Goal: Transaction & Acquisition: Purchase product/service

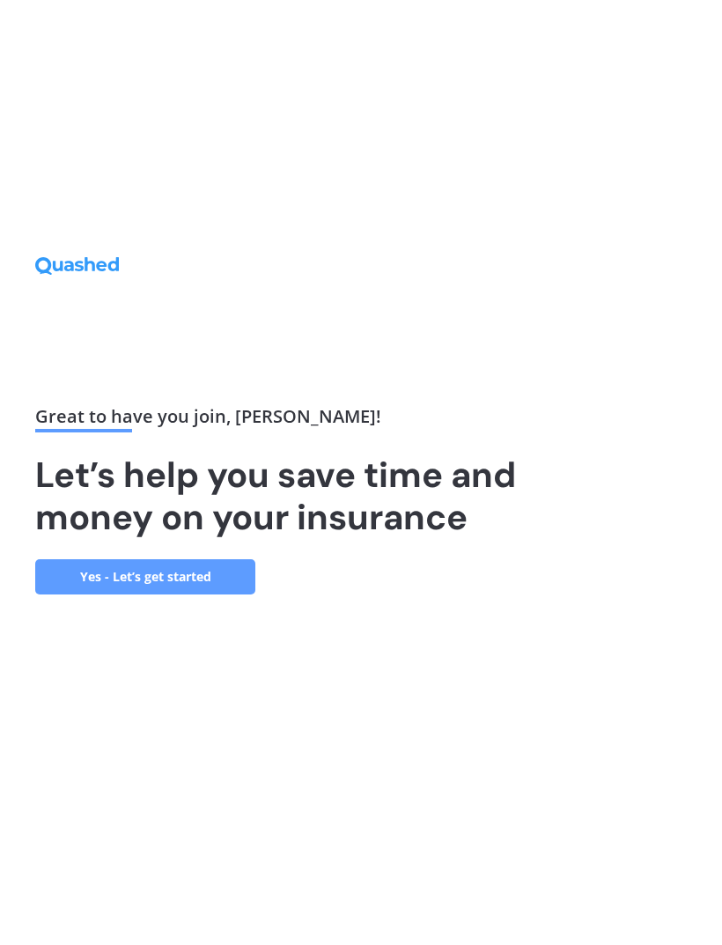
click at [209, 595] on link "Yes - Let’s get started" at bounding box center [145, 576] width 220 height 35
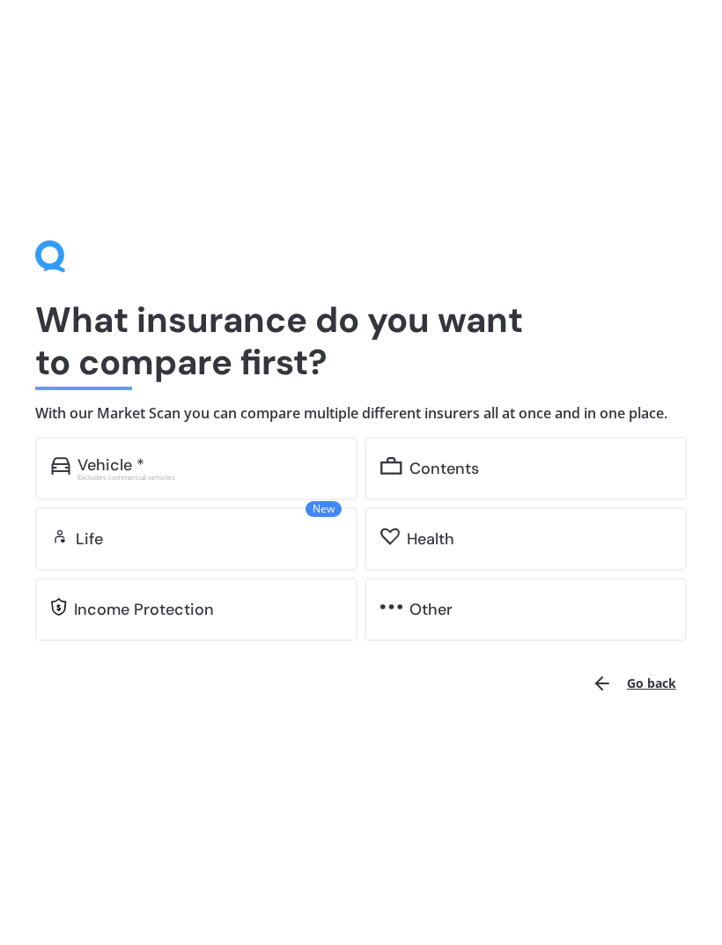
click at [247, 480] on div "Vehicle * Excludes commercial vehicles" at bounding box center [196, 468] width 322 height 63
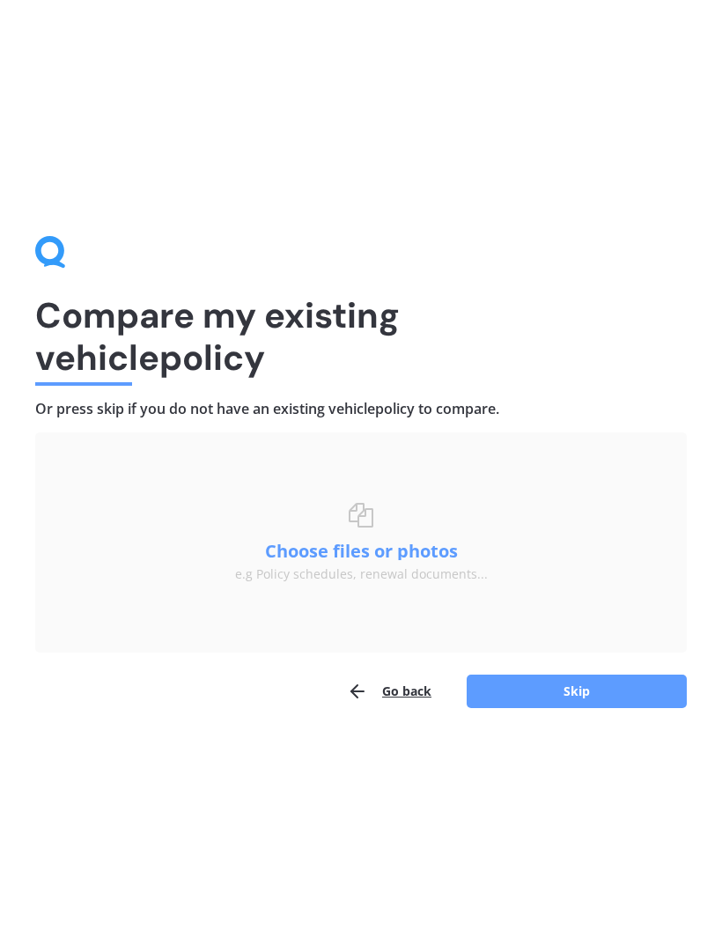
click at [609, 695] on button "Skip" at bounding box center [577, 691] width 220 height 33
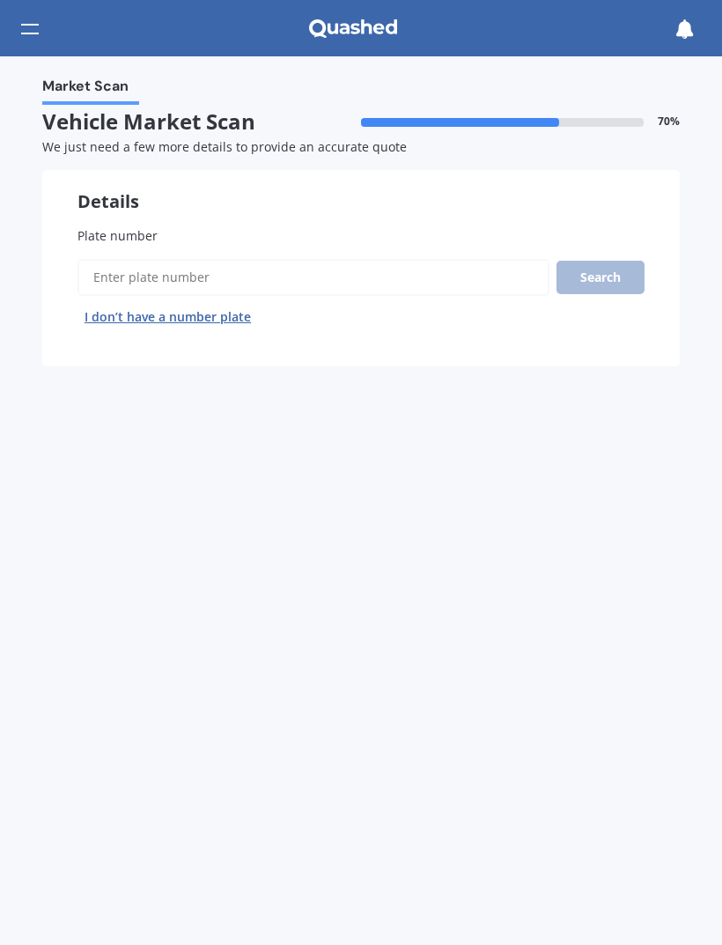
click at [314, 269] on input "Plate number" at bounding box center [314, 277] width 472 height 37
type input "gzd202"
click at [626, 270] on button "Search" at bounding box center [601, 277] width 88 height 33
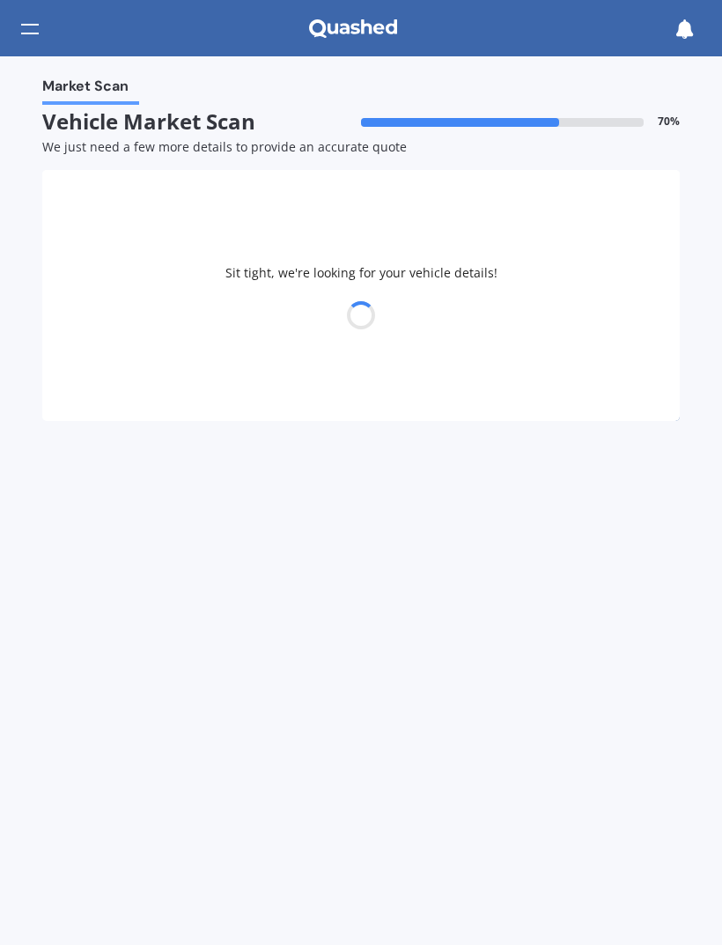
select select "SUZUKI"
select select "SWIFT"
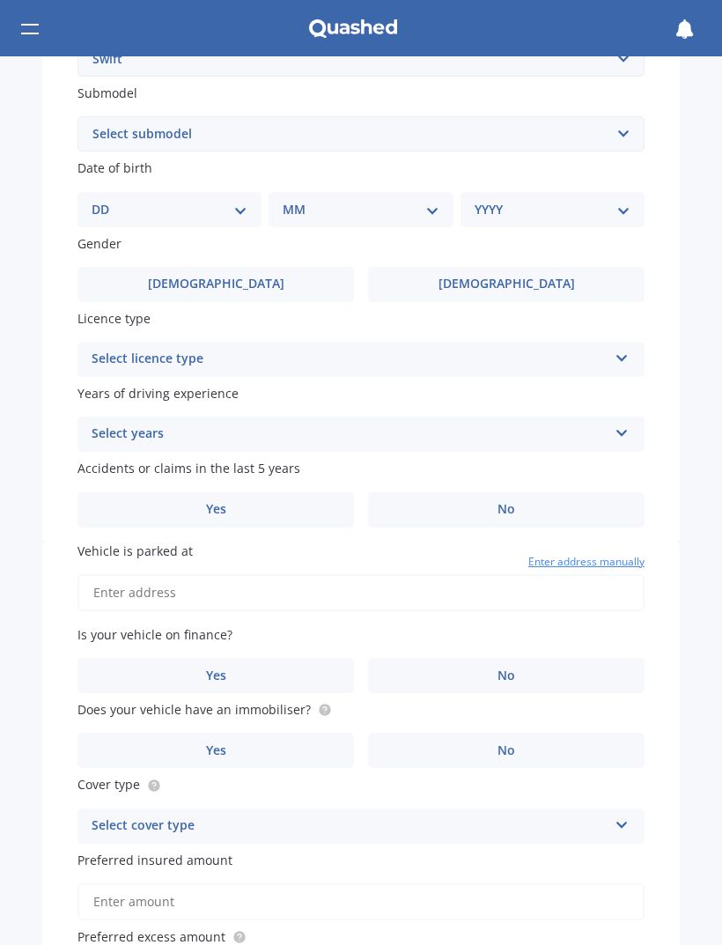
scroll to position [494, 0]
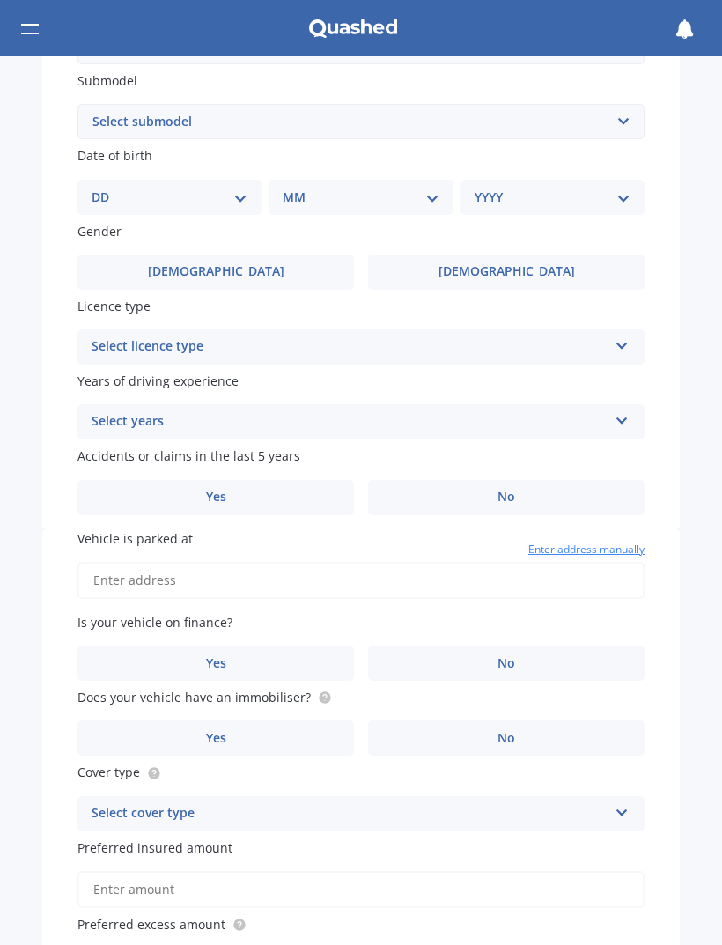
click at [613, 335] on div "Select licence type NZ Full NZ Restricted NZ Learners [GEOGRAPHIC_DATA] [GEOGRA…" at bounding box center [361, 347] width 567 height 35
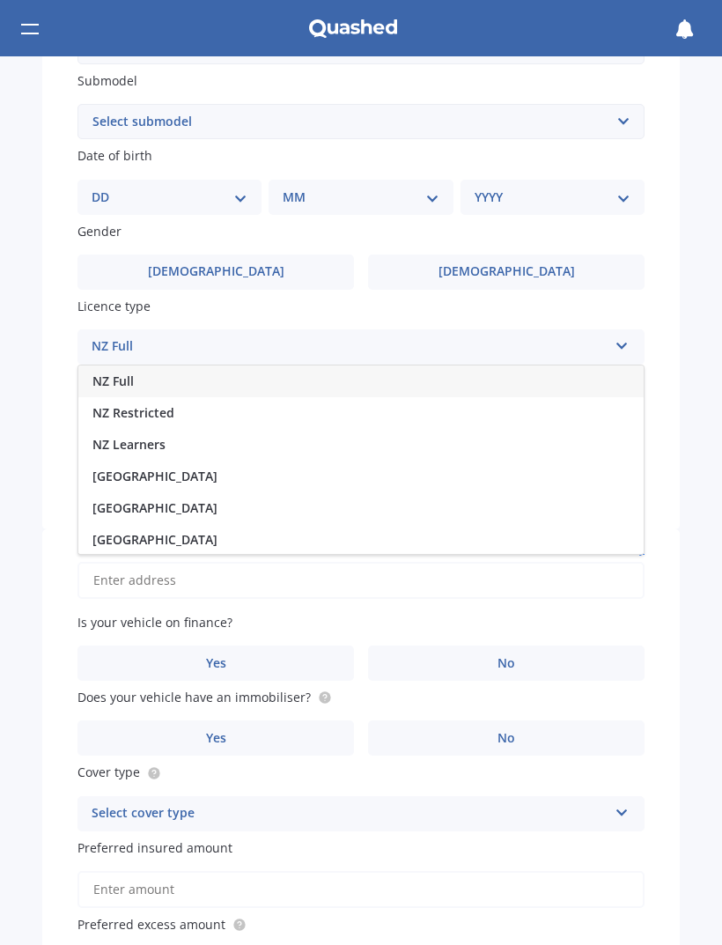
click at [171, 404] on span "NZ Restricted" at bounding box center [134, 412] width 82 height 17
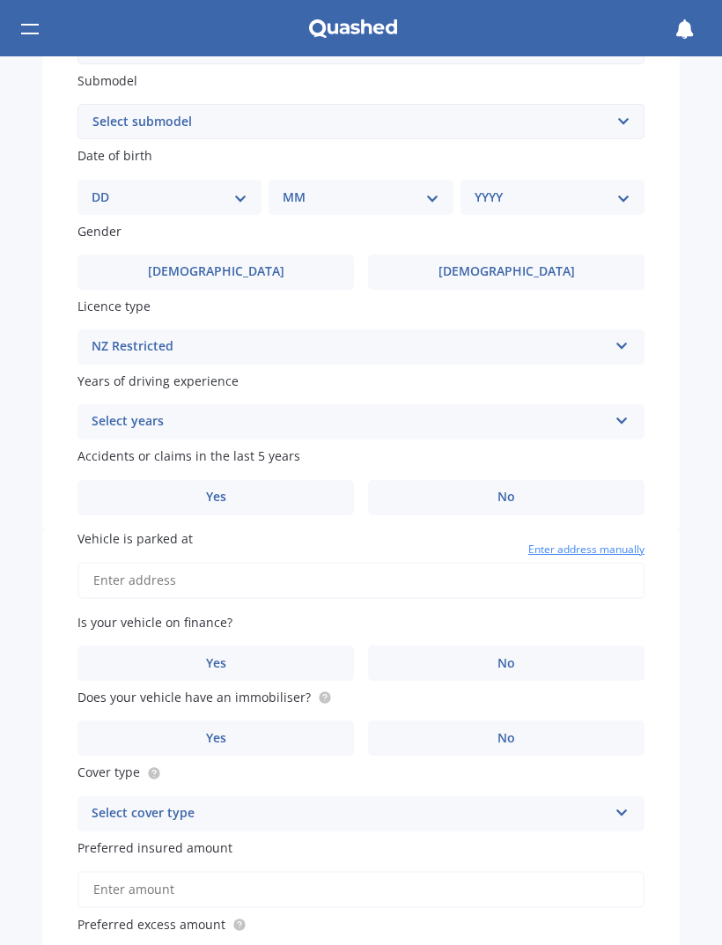
click at [627, 411] on icon at bounding box center [622, 417] width 15 height 12
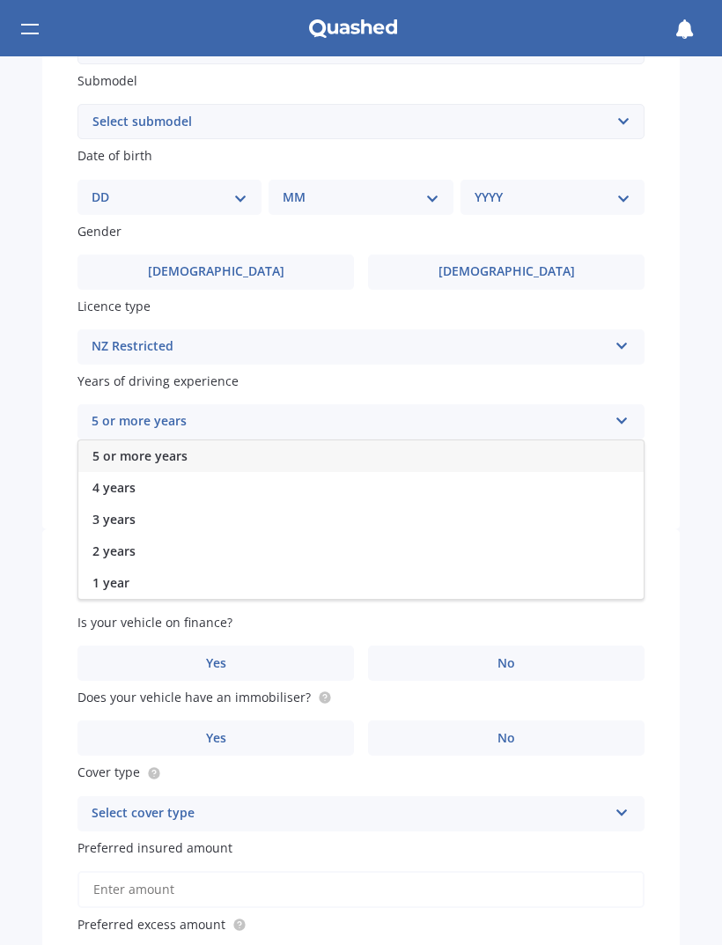
click at [610, 446] on div "5 or more years" at bounding box center [361, 457] width 566 height 32
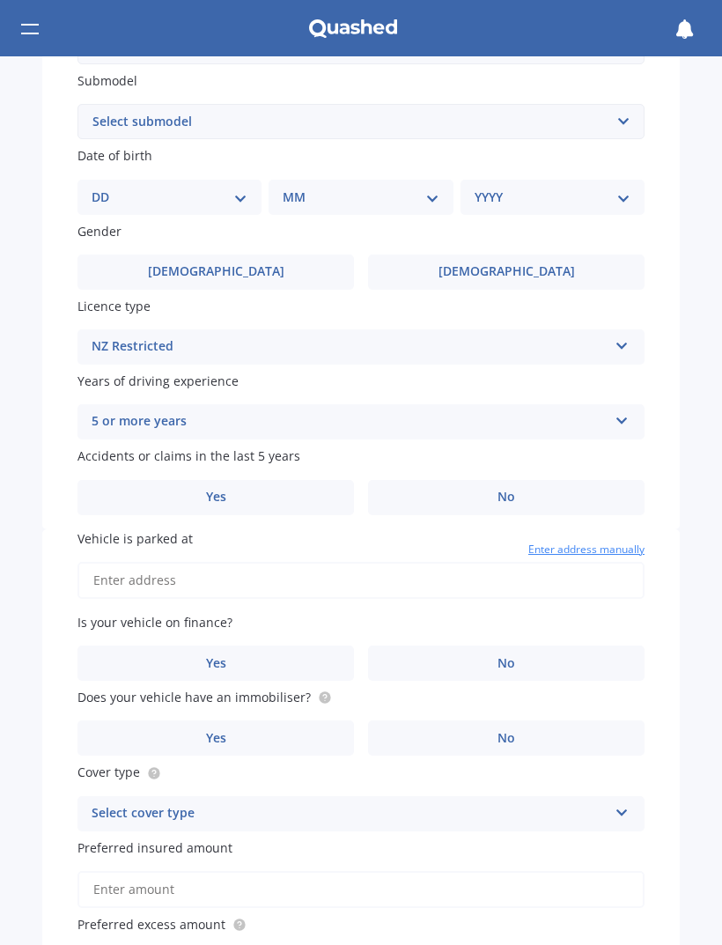
click at [587, 487] on label "No" at bounding box center [506, 497] width 277 height 35
click at [0, 0] on input "No" at bounding box center [0, 0] width 0 height 0
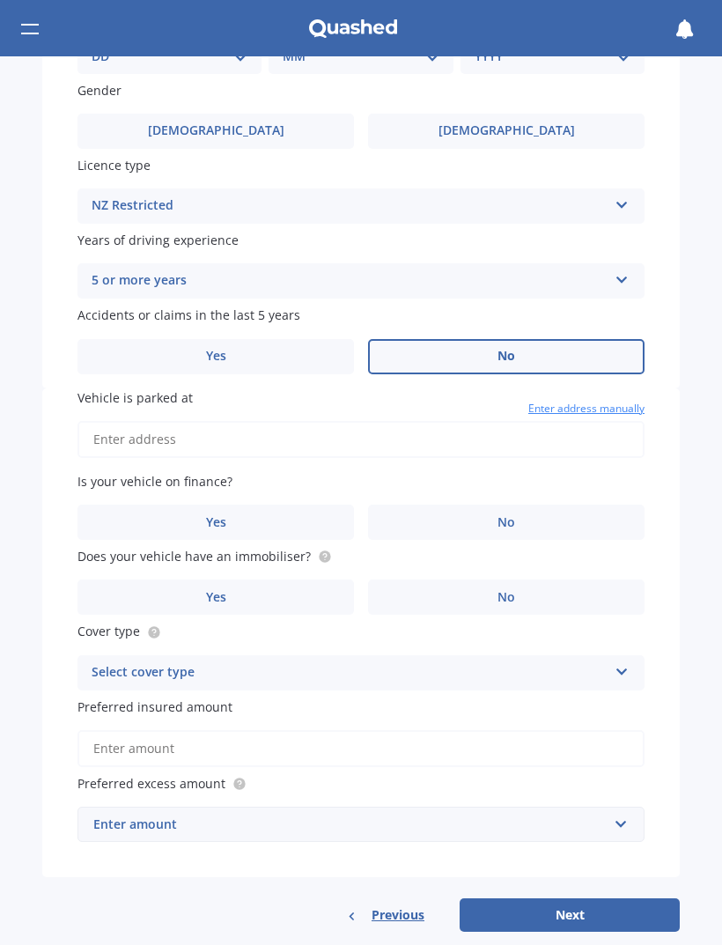
scroll to position [634, 0]
click at [456, 424] on input "Vehicle is parked at" at bounding box center [361, 440] width 567 height 37
type input "[STREET_ADDRESS][PERSON_NAME]"
click at [571, 506] on label "No" at bounding box center [506, 523] width 277 height 35
click at [0, 0] on input "No" at bounding box center [0, 0] width 0 height 0
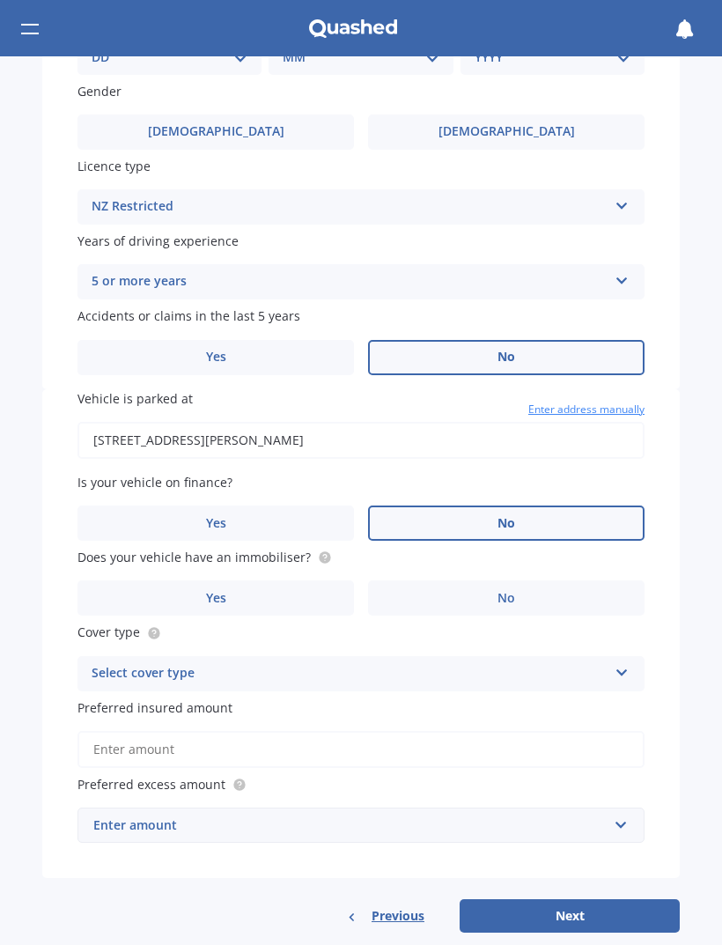
click at [568, 582] on label "No" at bounding box center [506, 598] width 277 height 35
click at [0, 0] on input "No" at bounding box center [0, 0] width 0 height 0
click at [616, 663] on icon at bounding box center [622, 669] width 15 height 12
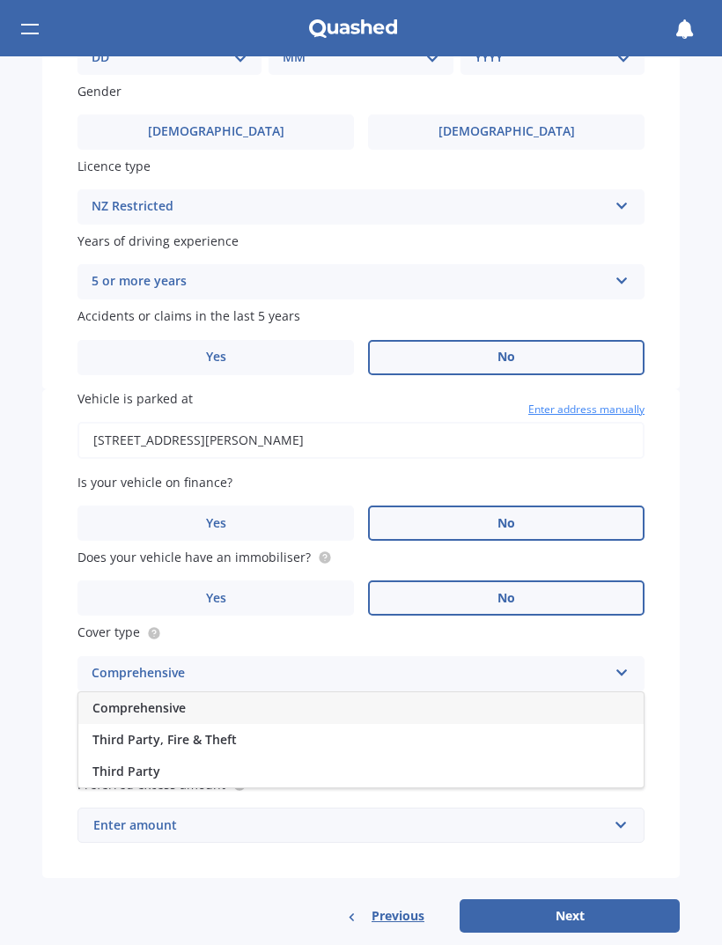
click at [315, 693] on div "Comprehensive" at bounding box center [361, 709] width 566 height 32
click at [589, 733] on input "Preferred insured amount" at bounding box center [361, 749] width 567 height 37
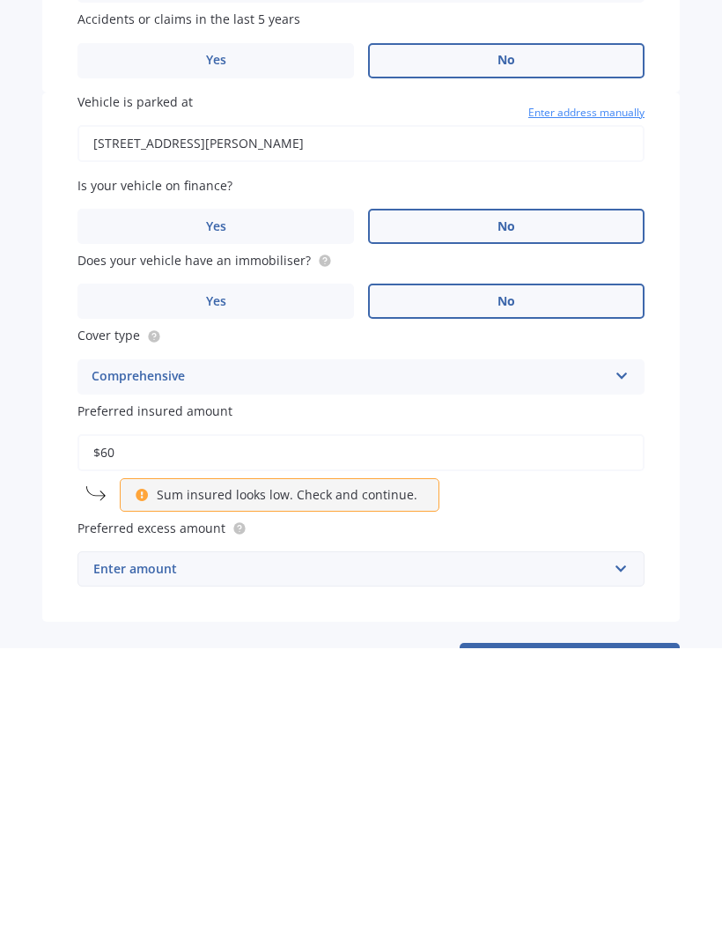
type input "$6"
type input "$8,000"
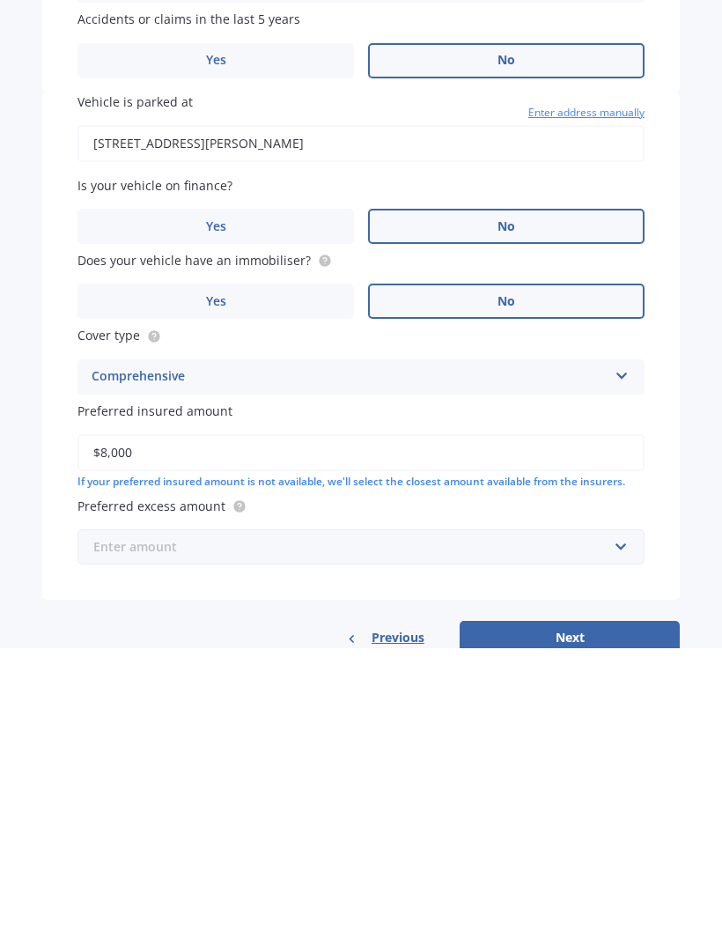
click at [628, 827] on input "text" at bounding box center [355, 843] width 552 height 33
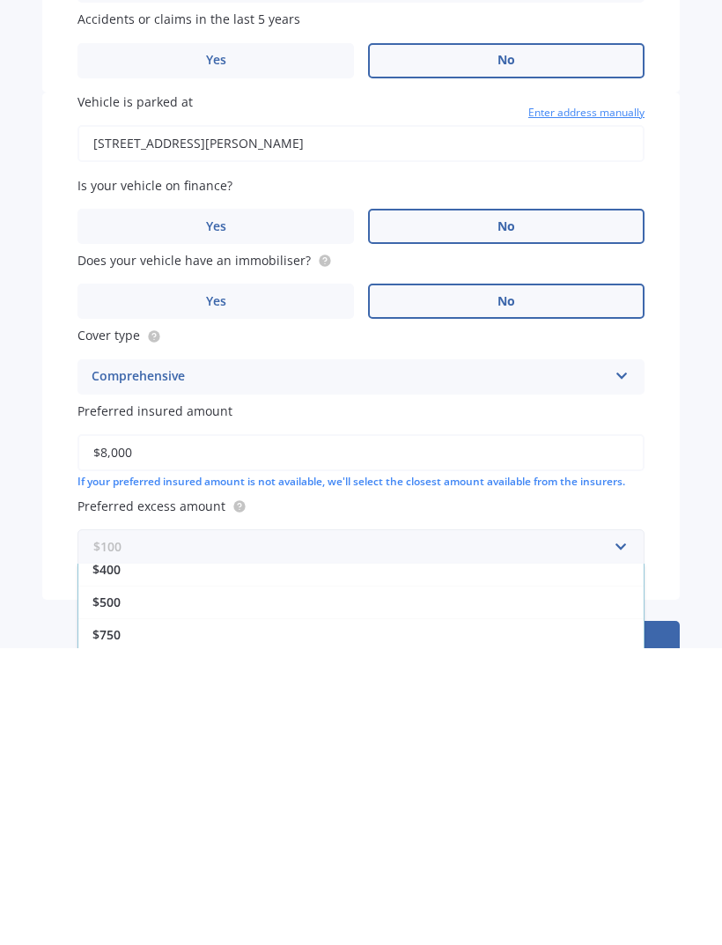
scroll to position [42, 0]
click at [545, 884] on div "$500" at bounding box center [361, 900] width 566 height 33
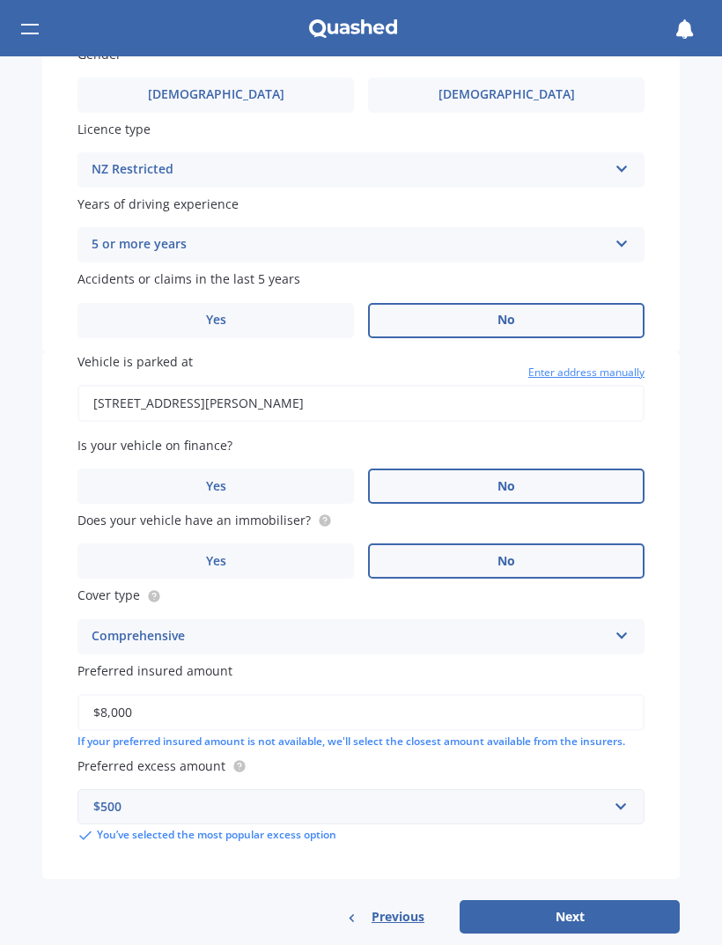
click at [590, 900] on button "Next" at bounding box center [570, 916] width 220 height 33
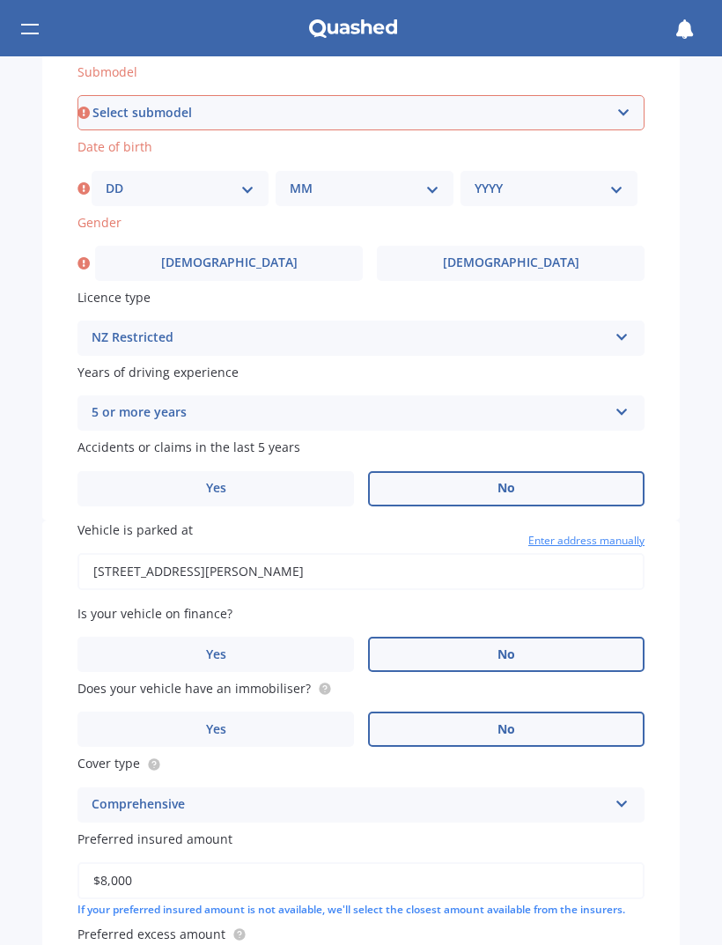
scroll to position [502, 0]
click at [622, 107] on select "Select submodel (All other) Cino Diesel Turbo GA GL GLX GO GP GS GTI LTD RS Hyb…" at bounding box center [361, 113] width 567 height 35
select select "(ALL OTHER)"
click at [252, 180] on select "DD 01 02 03 04 05 06 07 08 09 10 11 12 13 14 15 16 17 18 19 20 21 22 23 24 25 2…" at bounding box center [180, 189] width 149 height 19
select select "19"
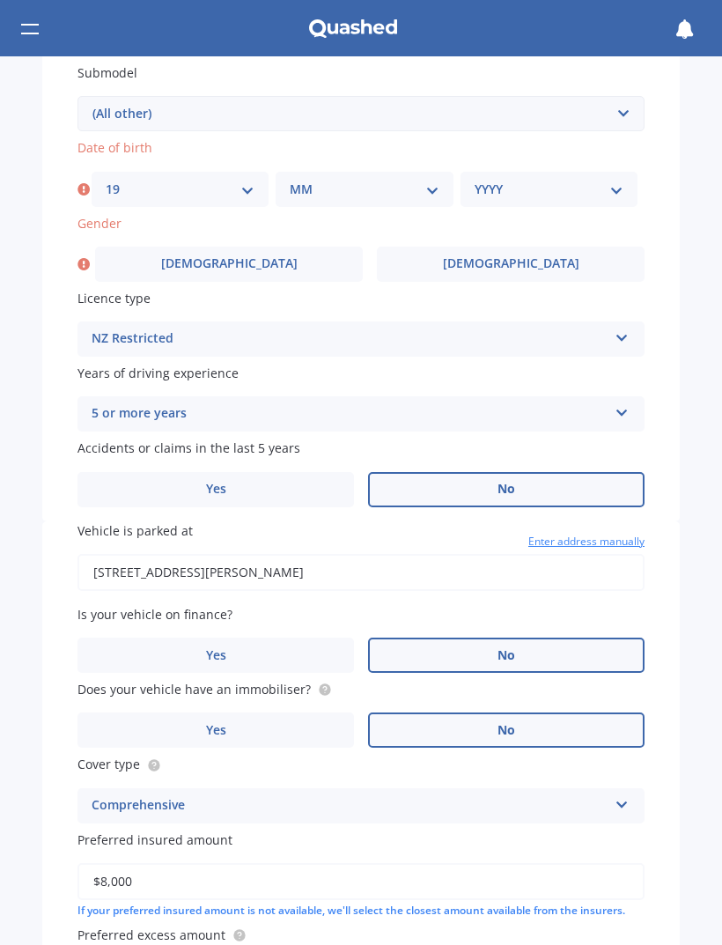
click at [401, 188] on select "MM 01 02 03 04 05 06 07 08 09 10 11 12" at bounding box center [364, 189] width 149 height 19
select select "10"
click at [581, 180] on select "YYYY 2025 2024 2023 2022 2021 2020 2019 2018 2017 2016 2015 2014 2013 2012 2011…" at bounding box center [549, 189] width 149 height 19
select select "1995"
click at [542, 261] on label "[DEMOGRAPHIC_DATA]" at bounding box center [511, 264] width 268 height 35
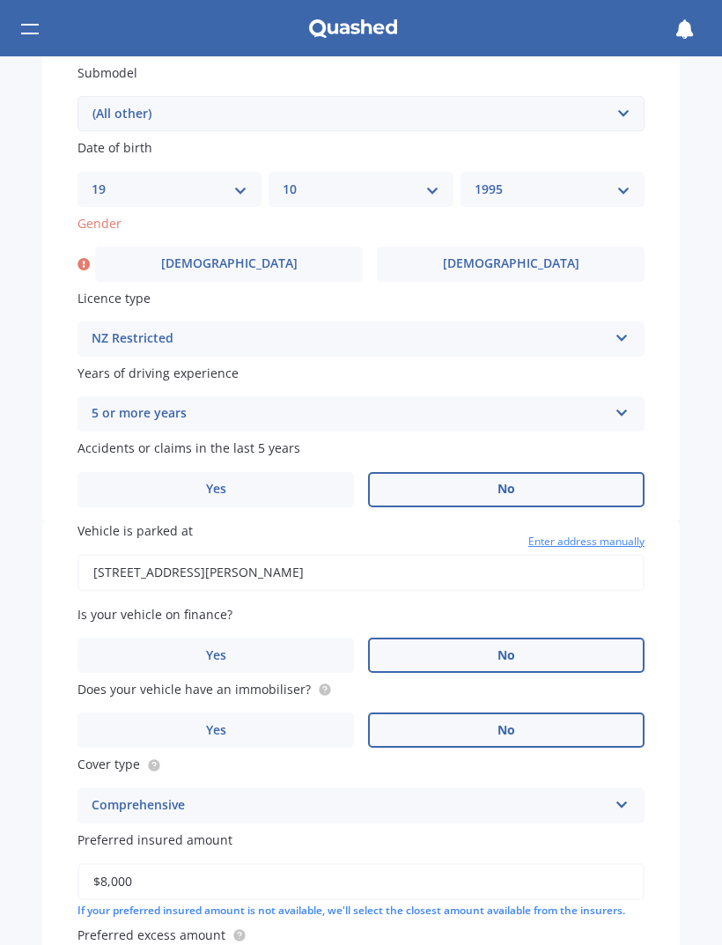
click at [0, 0] on input "[DEMOGRAPHIC_DATA]" at bounding box center [0, 0] width 0 height 0
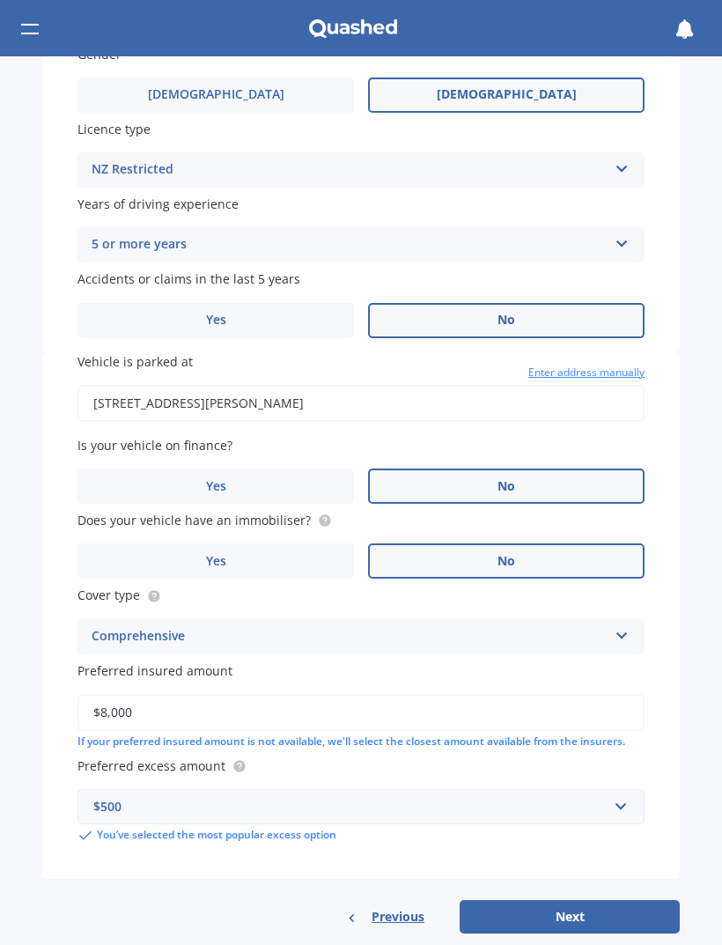
click at [571, 900] on button "Next" at bounding box center [570, 916] width 220 height 33
select select "19"
select select "10"
select select "1995"
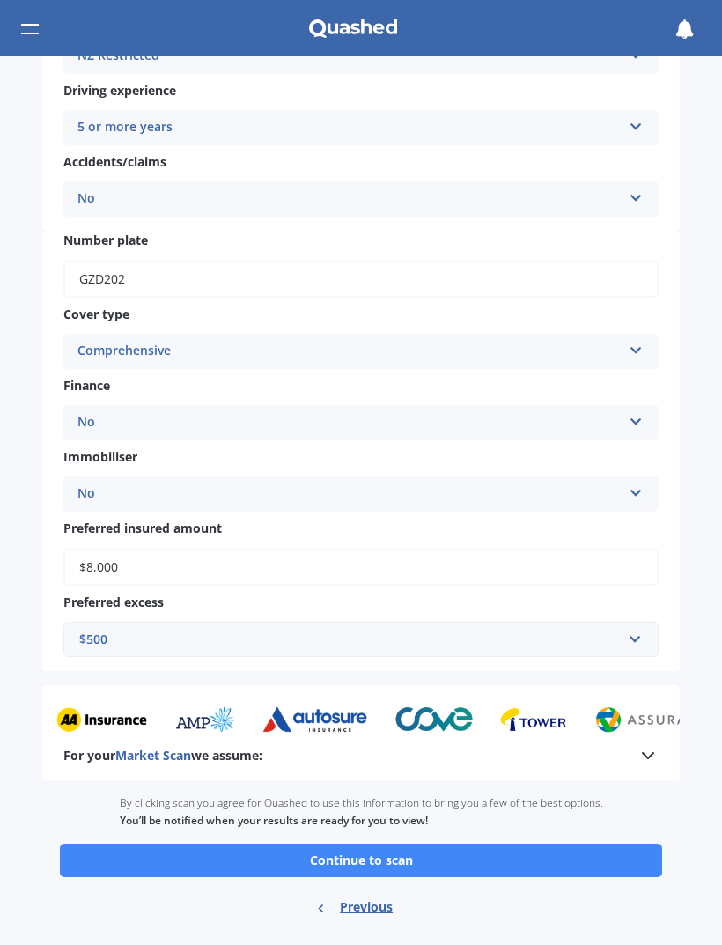
scroll to position [416, 0]
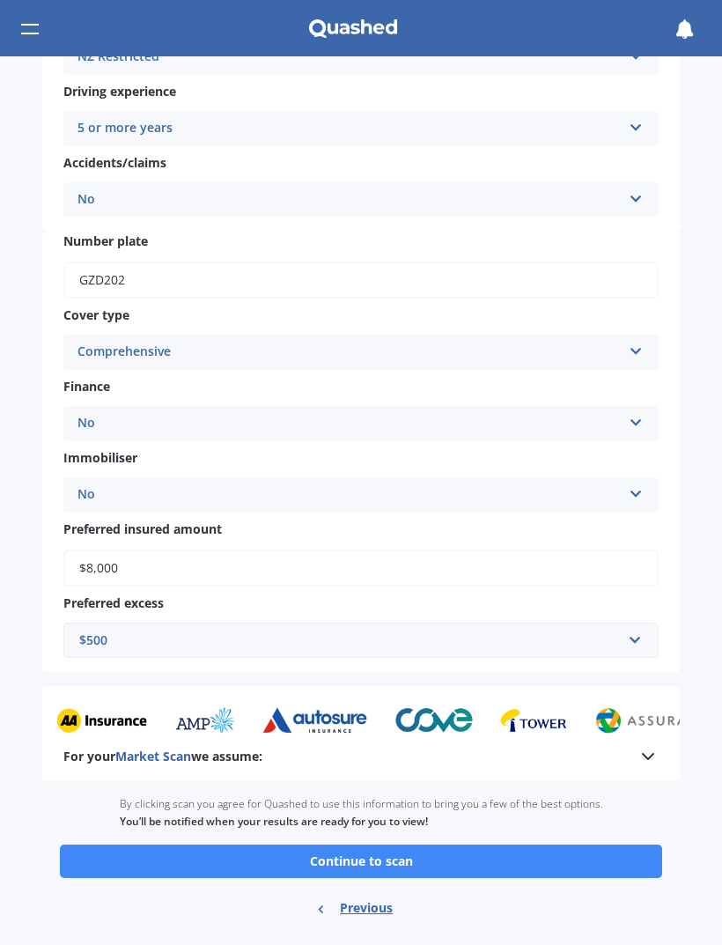
click at [530, 845] on button "Continue to scan" at bounding box center [361, 861] width 603 height 33
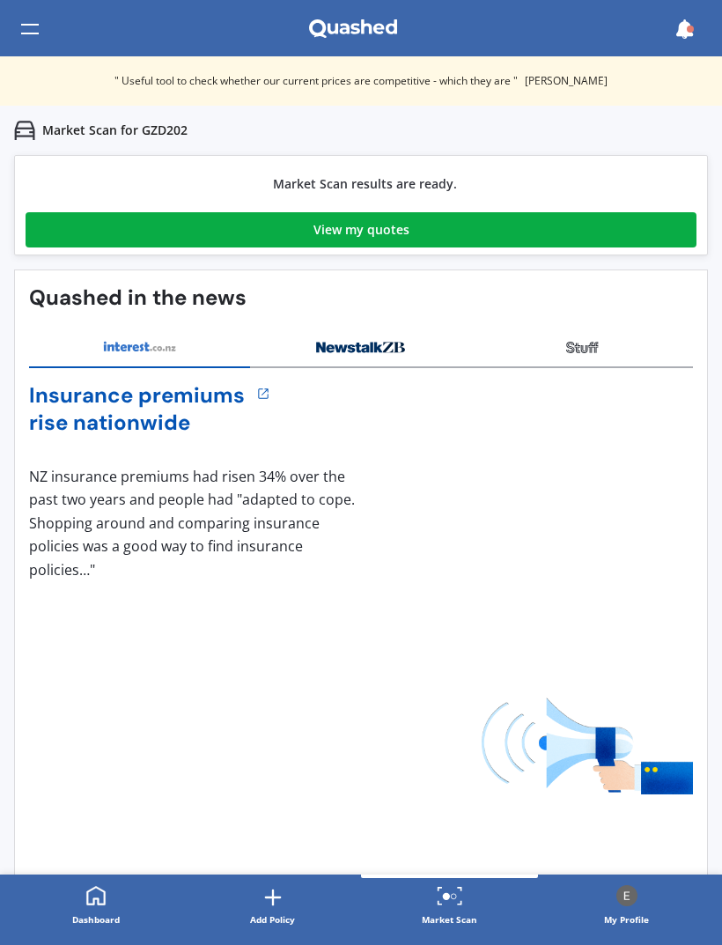
click at [544, 234] on link "View my quotes" at bounding box center [361, 229] width 671 height 35
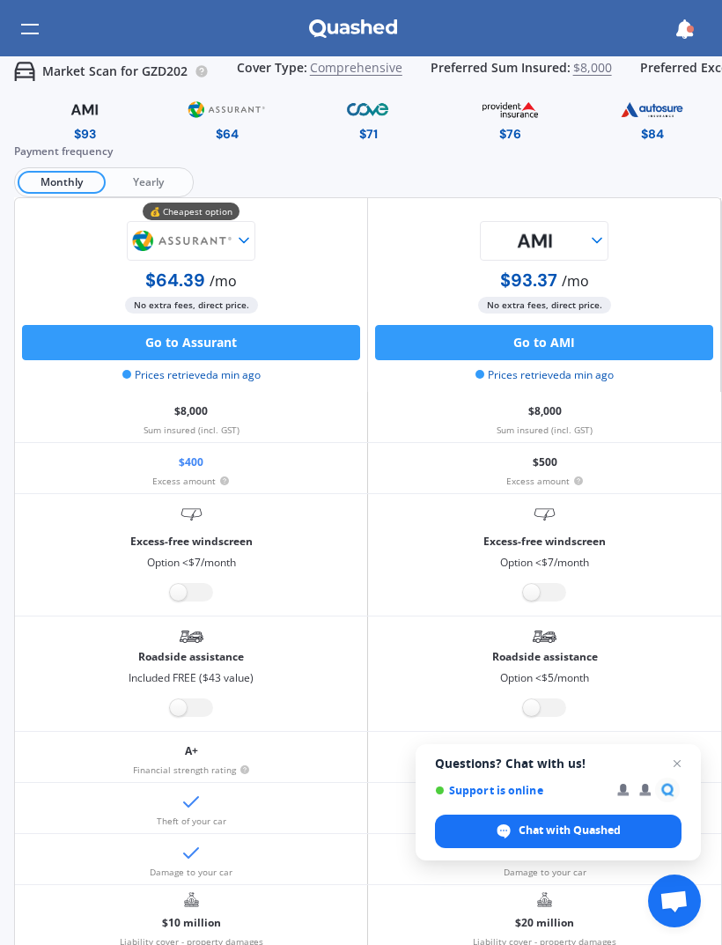
click at [591, 69] on span "$8,000" at bounding box center [593, 72] width 39 height 22
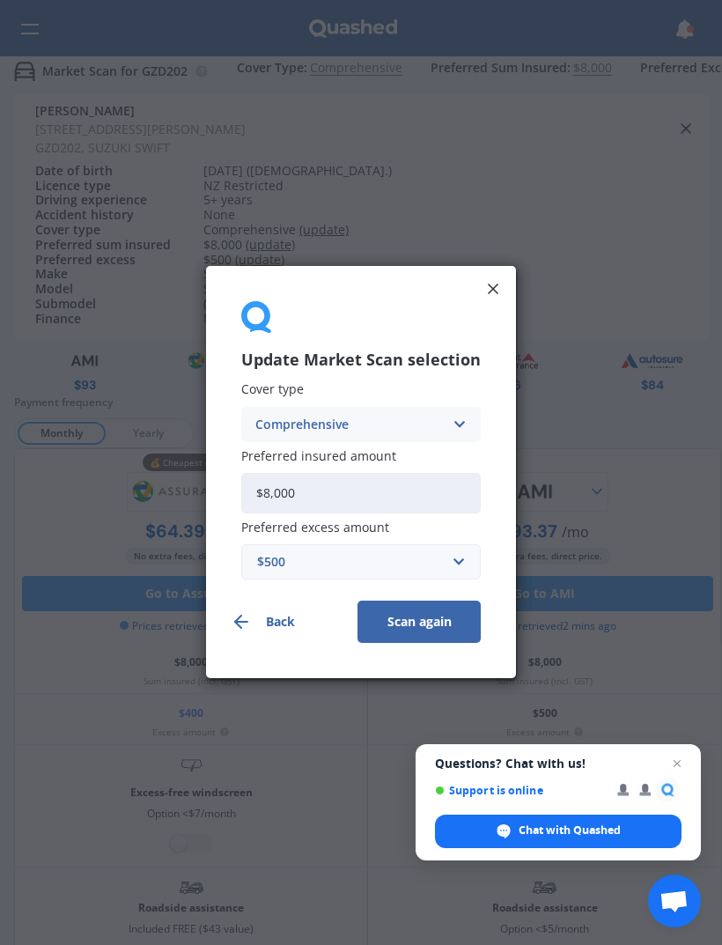
click at [432, 489] on input "$8,000" at bounding box center [361, 493] width 240 height 41
type input "$8"
type input "$6,000"
click at [424, 627] on button "Scan again" at bounding box center [419, 623] width 123 height 42
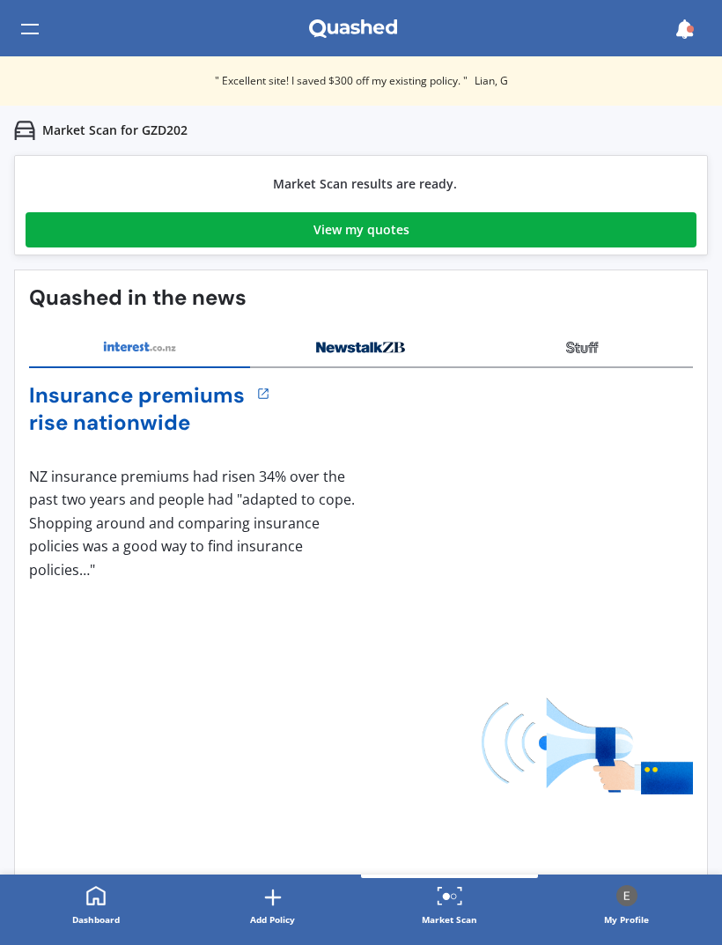
click at [652, 234] on link "View my quotes" at bounding box center [361, 229] width 671 height 35
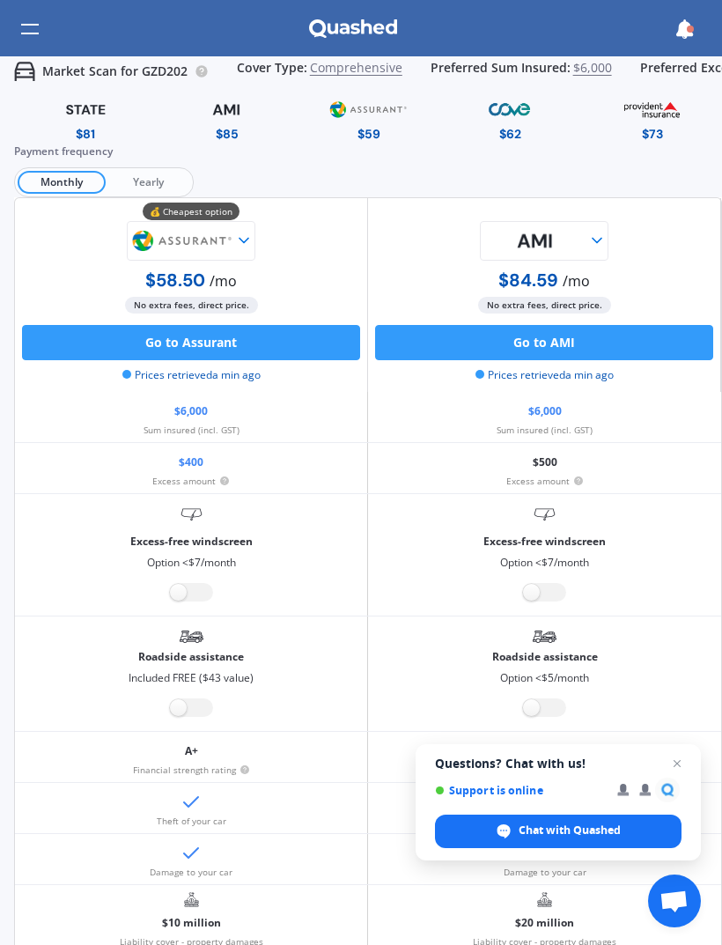
click at [234, 233] on img at bounding box center [183, 241] width 106 height 40
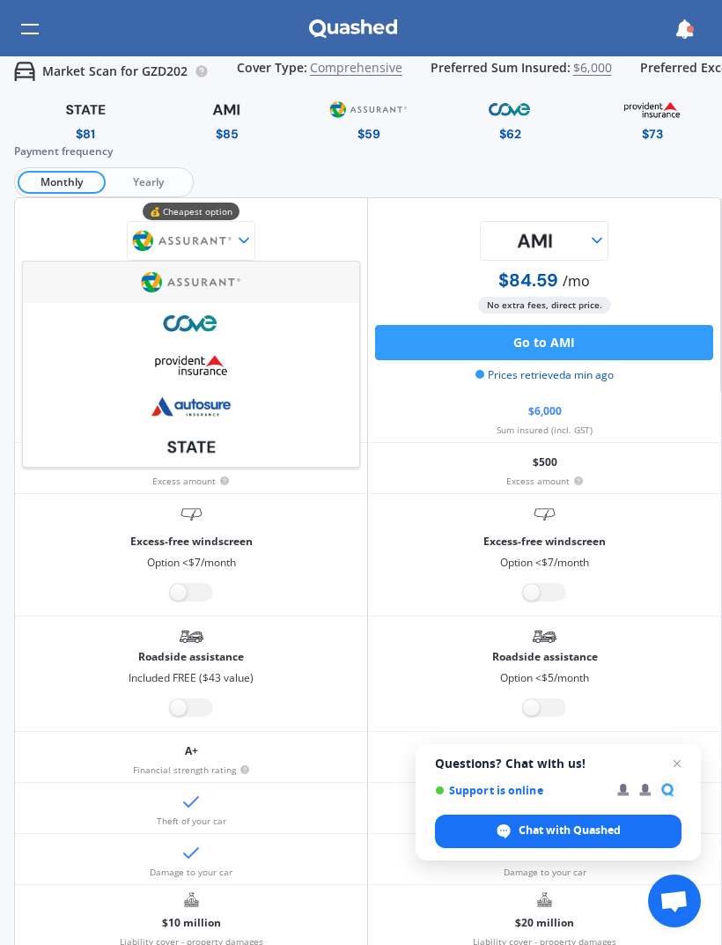
click at [233, 322] on img at bounding box center [191, 324] width 106 height 40
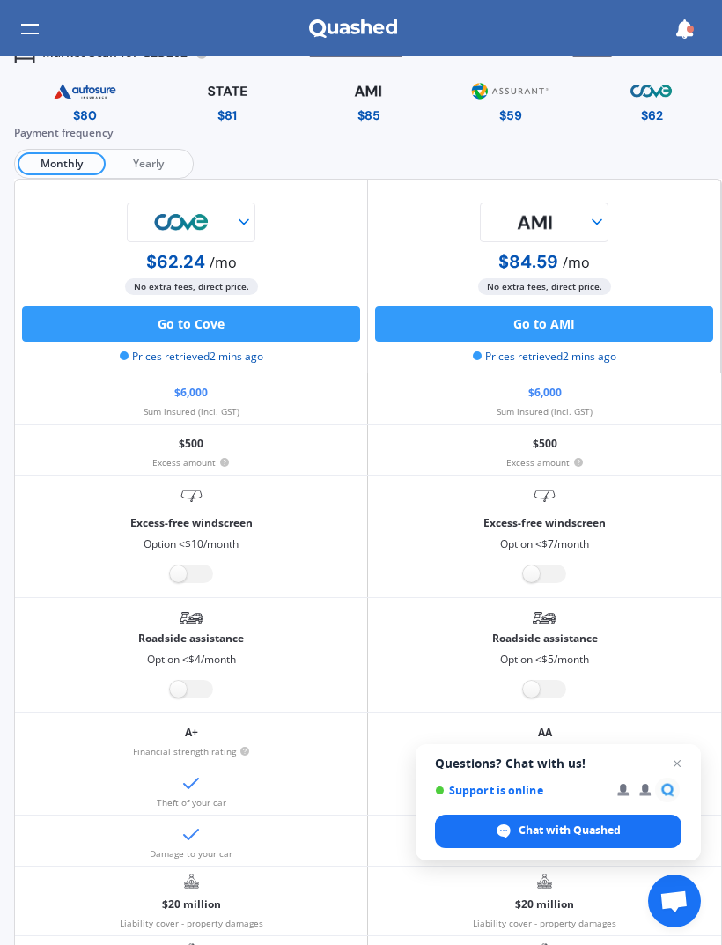
scroll to position [20, 0]
